Goal: Task Accomplishment & Management: Complete application form

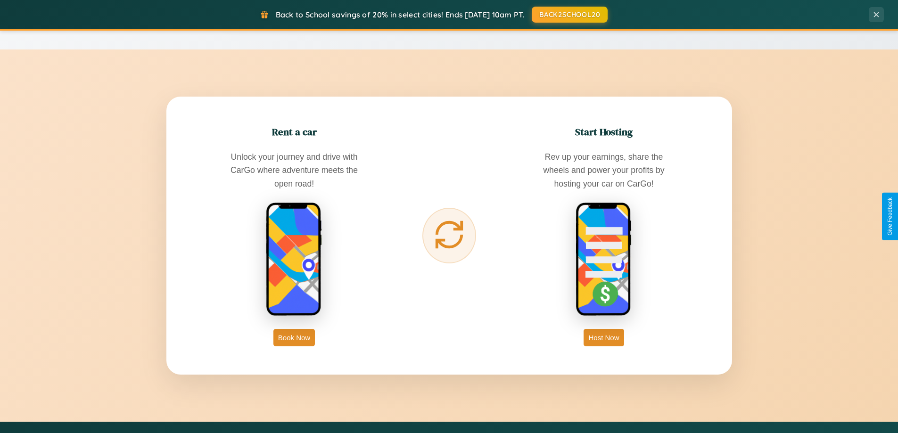
scroll to position [1813, 0]
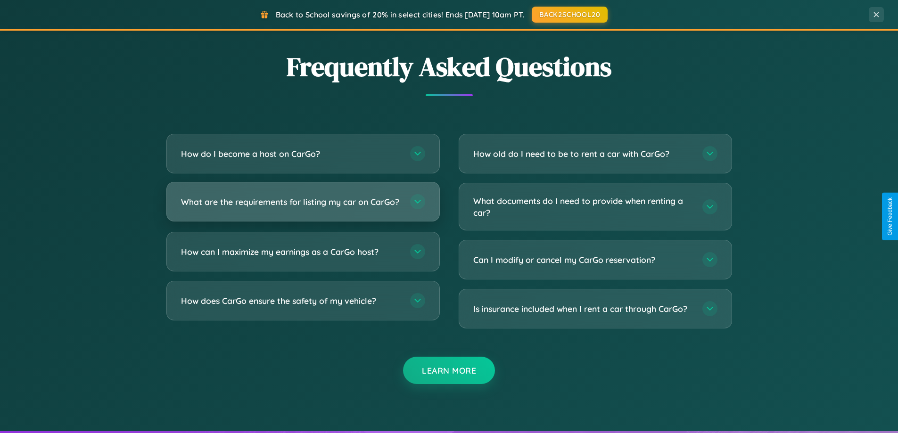
click at [303, 206] on h3 "What are the requirements for listing my car on CarGo?" at bounding box center [291, 202] width 220 height 12
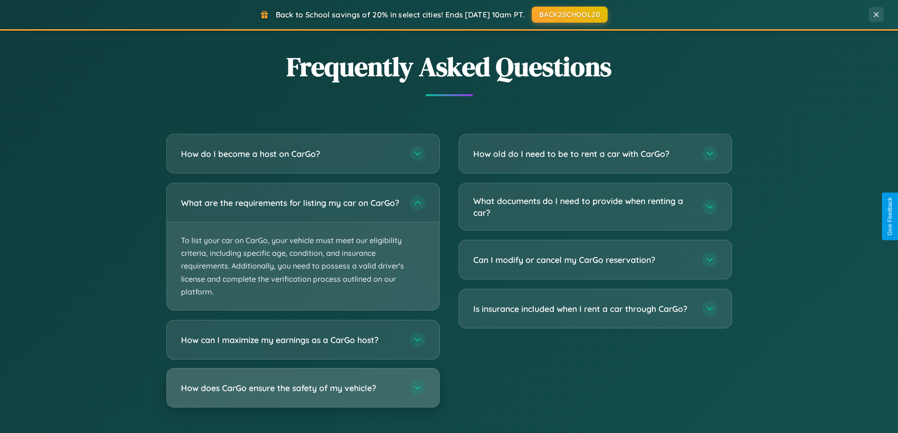
click at [303, 394] on h3 "How does CarGo ensure the safety of my vehicle?" at bounding box center [291, 388] width 220 height 12
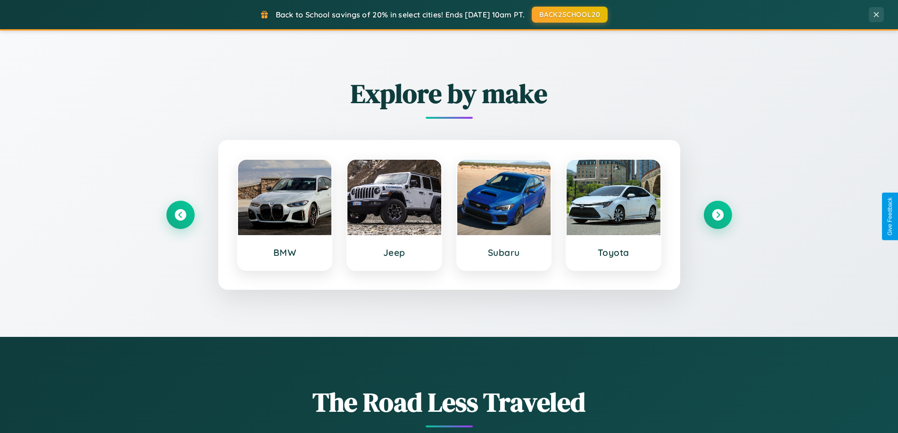
scroll to position [406, 0]
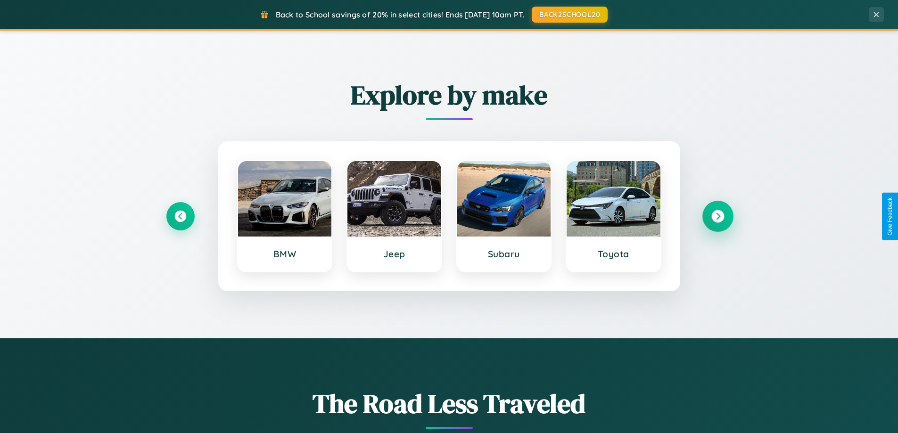
click at [717, 216] on icon at bounding box center [717, 216] width 13 height 13
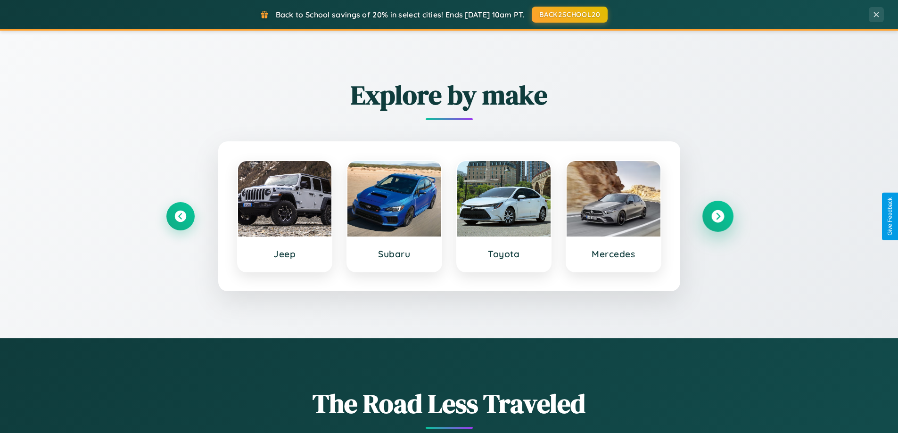
click at [717, 216] on icon at bounding box center [717, 216] width 13 height 13
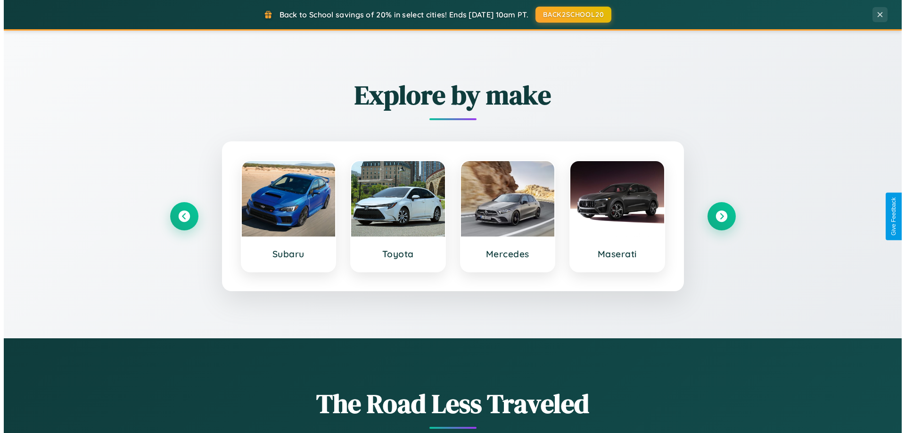
scroll to position [0, 0]
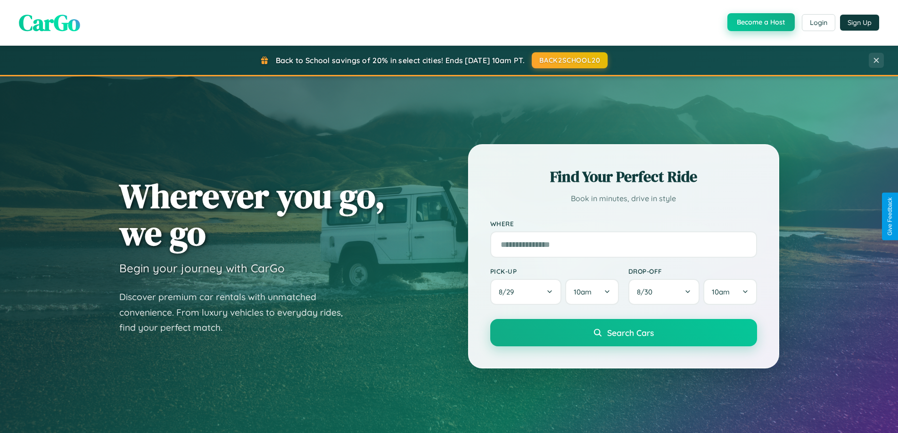
click at [760, 22] on button "Become a Host" at bounding box center [760, 22] width 67 height 18
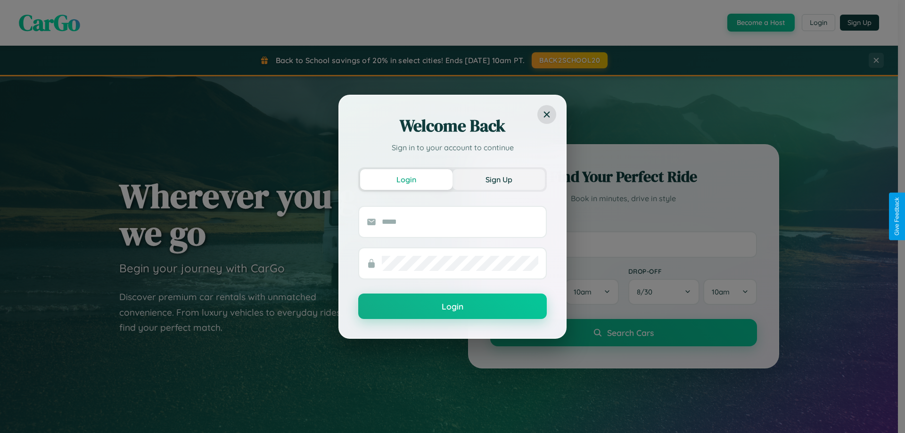
click at [499, 179] on button "Sign Up" at bounding box center [498, 179] width 92 height 21
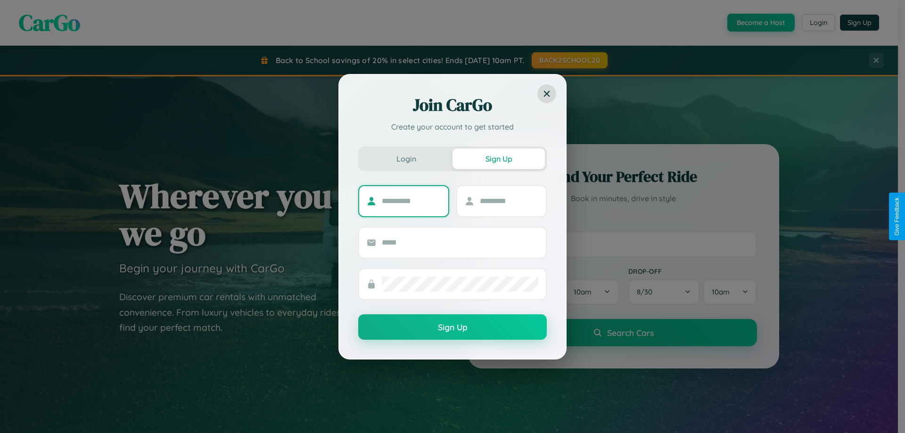
click at [411, 201] on input "text" at bounding box center [411, 201] width 59 height 15
type input "******"
click at [508, 201] on input "text" at bounding box center [509, 201] width 59 height 15
type input "*******"
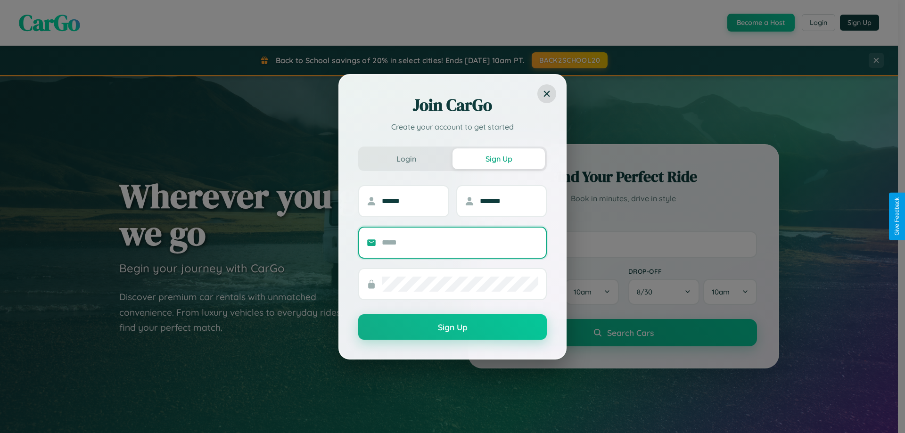
click at [460, 242] on input "text" at bounding box center [460, 242] width 156 height 15
type input "**********"
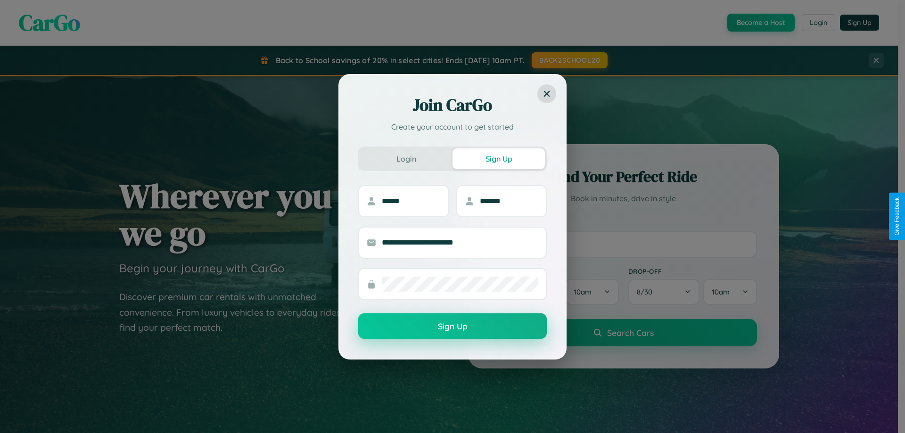
click at [452, 327] on button "Sign Up" at bounding box center [452, 325] width 188 height 25
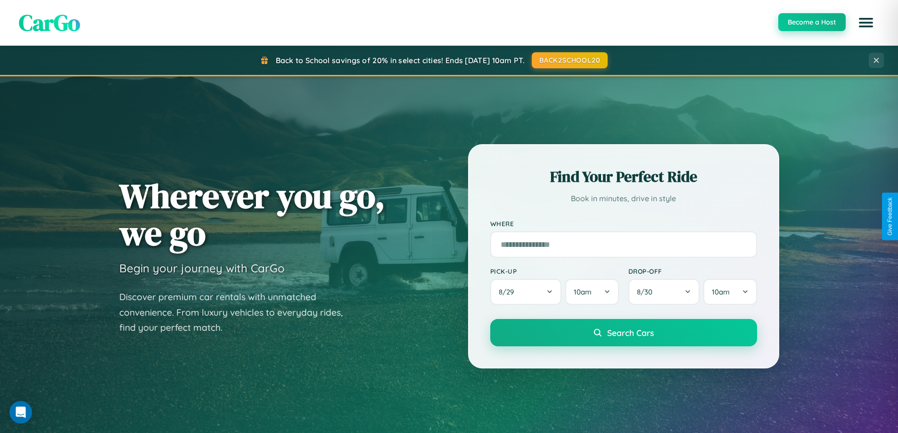
click at [811, 23] on button "Become a Host" at bounding box center [811, 22] width 67 height 18
